Goal: Task Accomplishment & Management: Use online tool/utility

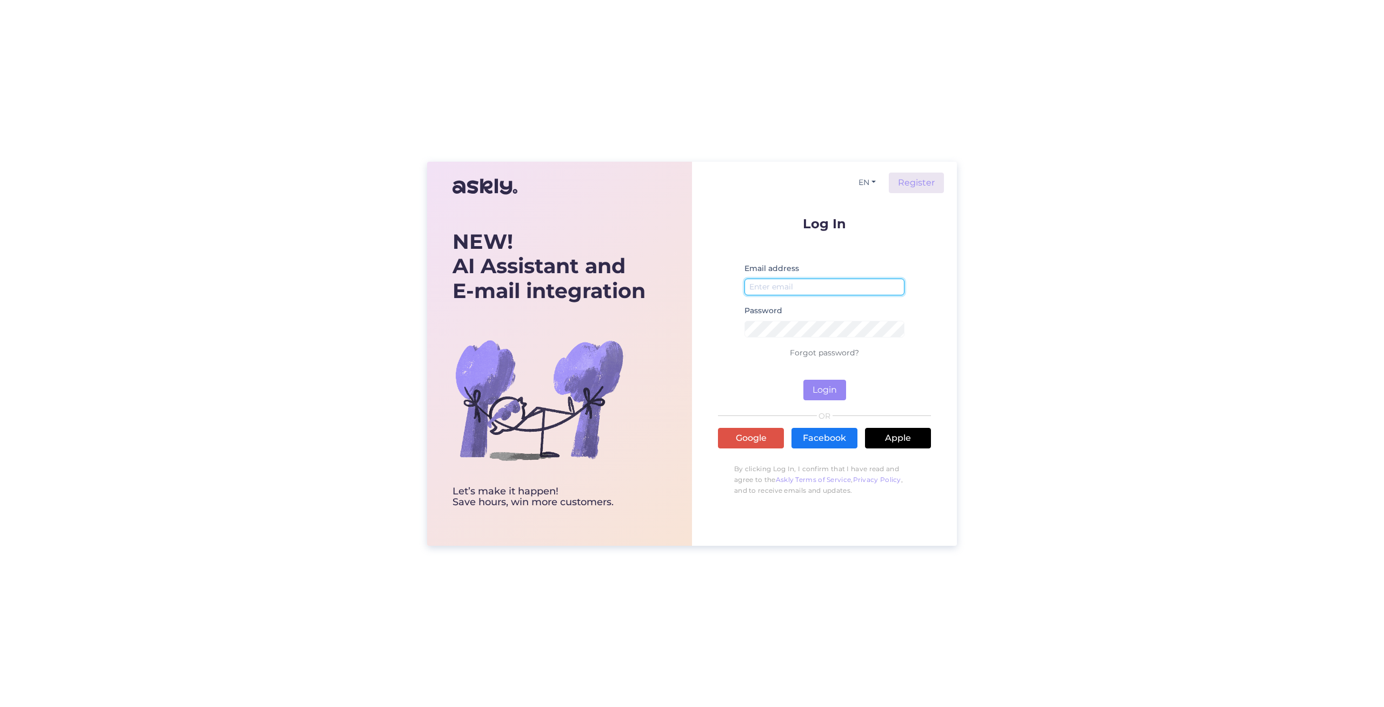
click at [849, 284] on input "email" at bounding box center [825, 287] width 160 height 17
type input "[EMAIL_ADDRESS][DOMAIN_NAME]"
click at [820, 397] on button "Login" at bounding box center [825, 390] width 43 height 21
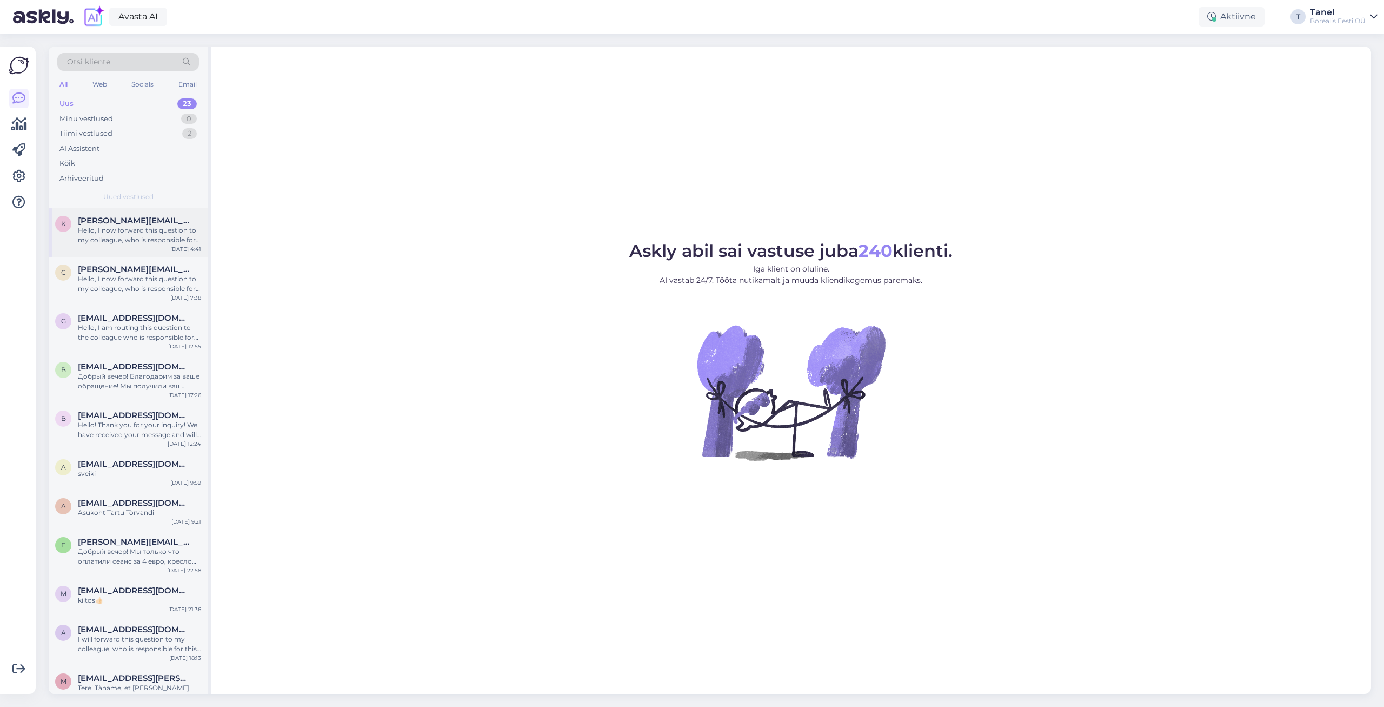
click at [128, 236] on div "Hello, I now forward this question to my colleague, who is responsible for this…" at bounding box center [139, 235] width 123 height 19
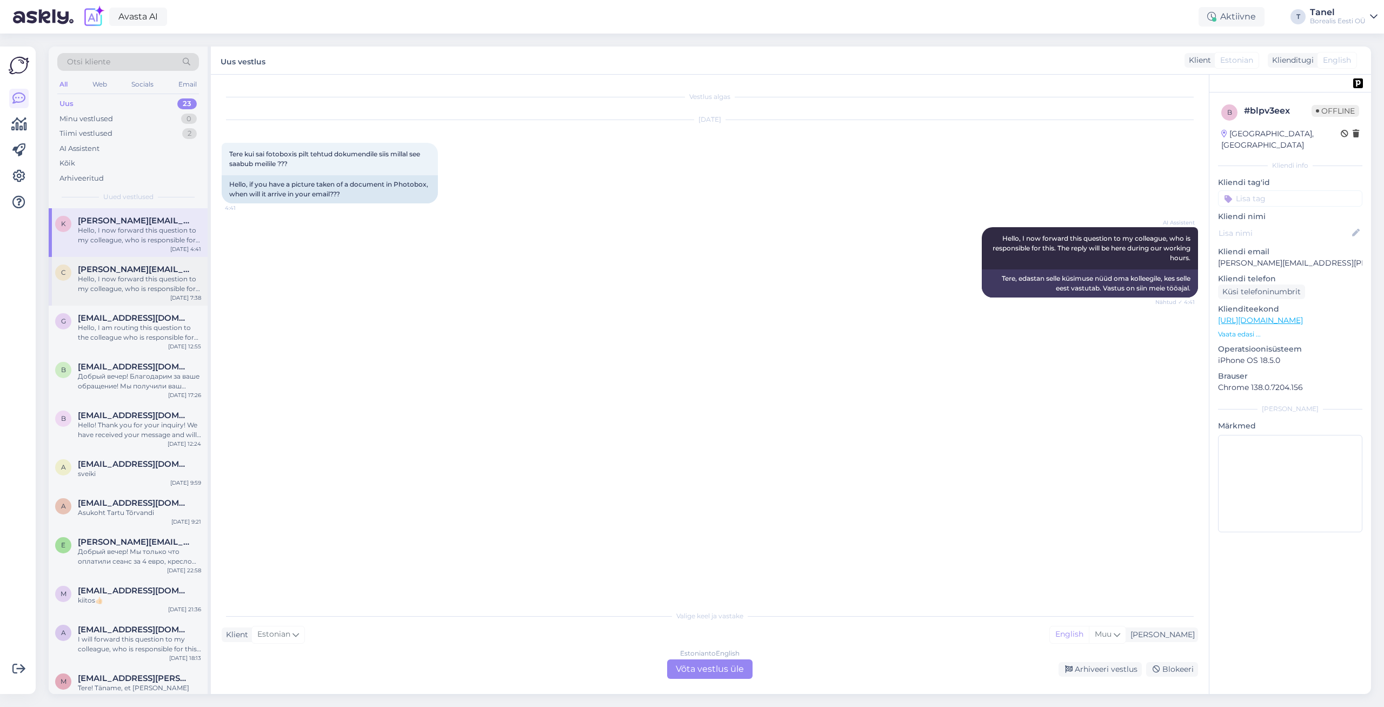
click at [131, 283] on div "Hello, I now forward this question to my colleague, who is responsible for this…" at bounding box center [139, 283] width 123 height 19
click at [152, 227] on div "Hello, I now forward this question to my colleague, who is responsible for this…" at bounding box center [139, 235] width 123 height 19
click at [87, 288] on div "Hello, I now forward this question to my colleague, who is responsible for this…" at bounding box center [139, 283] width 123 height 19
click at [65, 325] on span "g" at bounding box center [63, 321] width 5 height 8
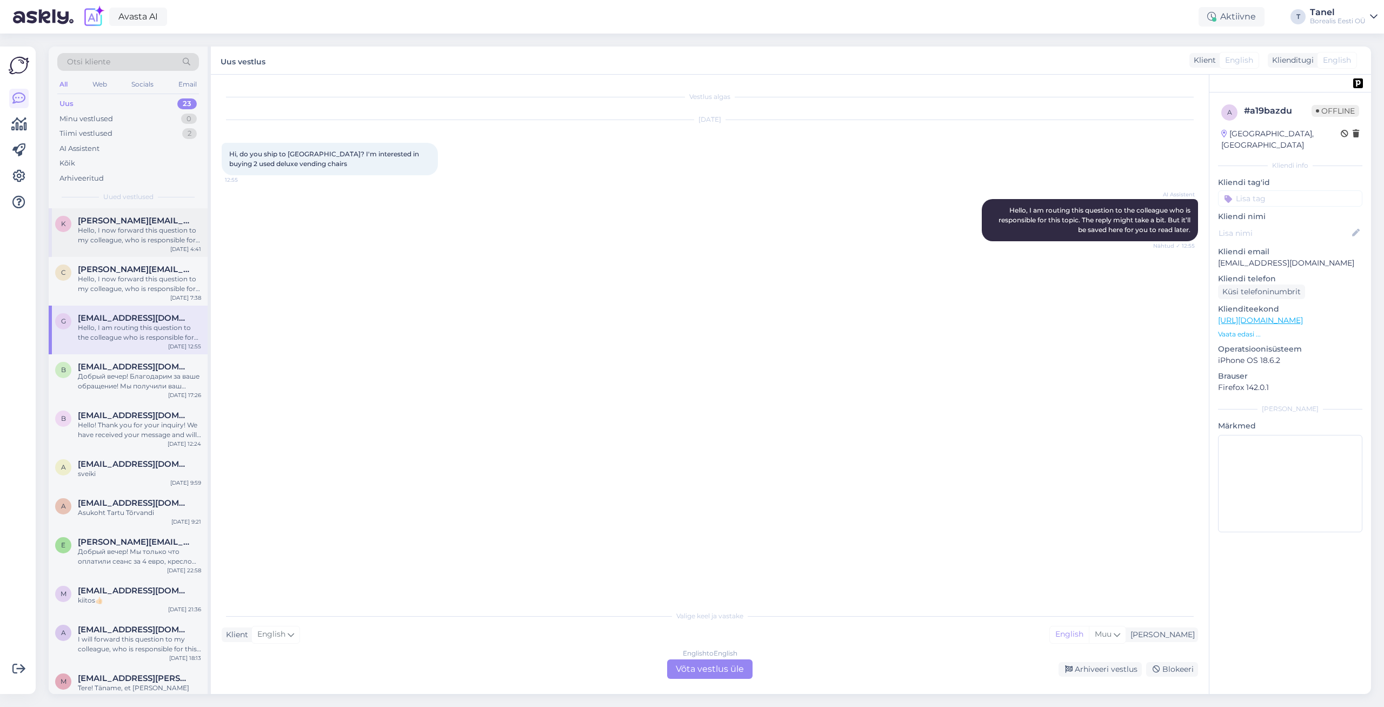
click at [108, 233] on div "Hello, I now forward this question to my colleague, who is responsible for this…" at bounding box center [139, 235] width 123 height 19
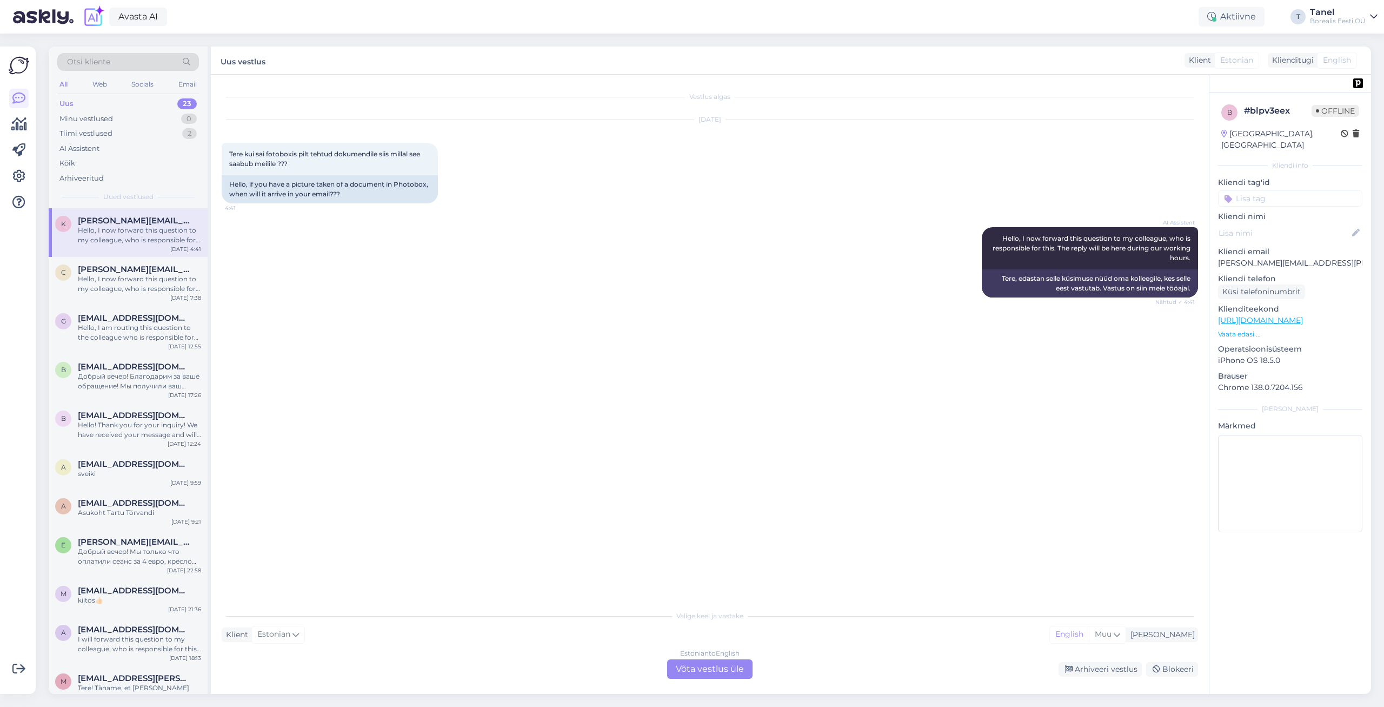
click at [718, 670] on div "Estonian to English Võta vestlus üle" at bounding box center [709, 668] width 85 height 19
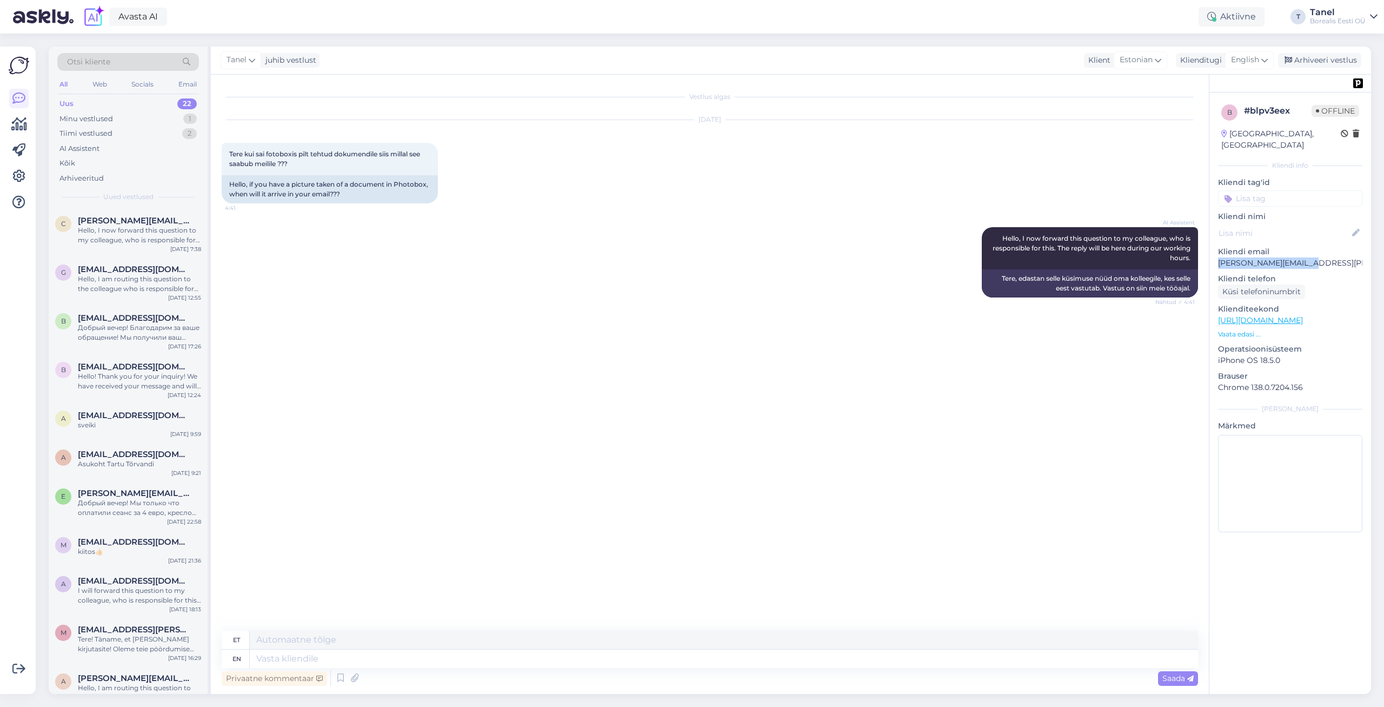
drag, startPoint x: 1315, startPoint y: 256, endPoint x: 1217, endPoint y: 256, distance: 98.4
click at [1218, 257] on p "[PERSON_NAME][EMAIL_ADDRESS][PERSON_NAME][DOMAIN_NAME]" at bounding box center [1290, 262] width 144 height 11
copy p "[PERSON_NAME][EMAIL_ADDRESS][PERSON_NAME][DOMAIN_NAME]"
